Goal: Task Accomplishment & Management: Use online tool/utility

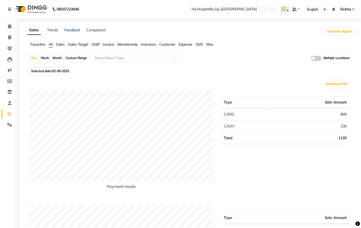
click at [96, 44] on span "Staff" at bounding box center [96, 44] width 8 height 5
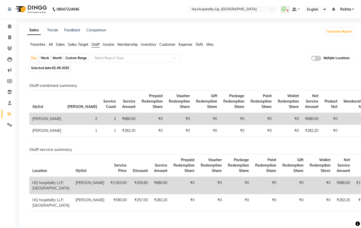
click at [58, 59] on div "Month" at bounding box center [57, 57] width 12 height 7
select select "9"
select select "2025"
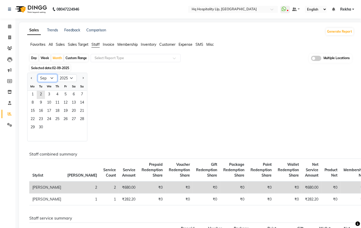
click at [52, 77] on select "Jan Feb Mar Apr May Jun [DATE] Aug Sep Oct Nov Dec" at bounding box center [48, 78] width 20 height 8
select select "8"
click at [38, 74] on select "Jan Feb Mar Apr May Jun [DATE] Aug Sep Oct Nov Dec" at bounding box center [48, 78] width 20 height 8
click at [65, 92] on span "1" at bounding box center [65, 95] width 8 height 8
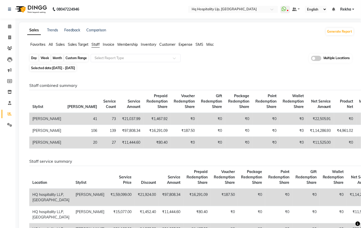
click at [58, 57] on div "Month" at bounding box center [57, 57] width 12 height 7
select select "8"
select select "2025"
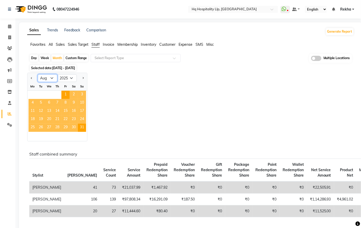
click at [49, 80] on select "Jan Feb Mar Apr May Jun [DATE] Aug Sep Oct Nov Dec" at bounding box center [48, 78] width 20 height 8
select select "9"
click at [38, 74] on select "Jan Feb Mar Apr May Jun [DATE] Aug Sep Oct Nov Dec" at bounding box center [48, 78] width 20 height 8
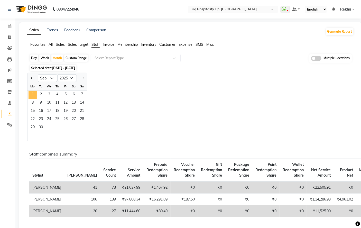
click at [31, 94] on span "1" at bounding box center [33, 95] width 8 height 8
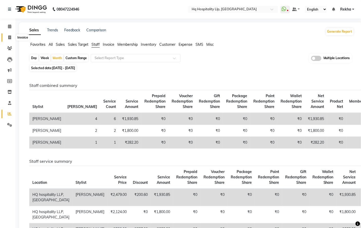
click at [9, 39] on icon at bounding box center [9, 37] width 3 height 4
select select "service"
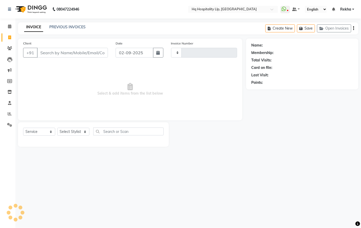
type input "0763"
select select "7197"
